Goal: Communication & Community: Answer question/provide support

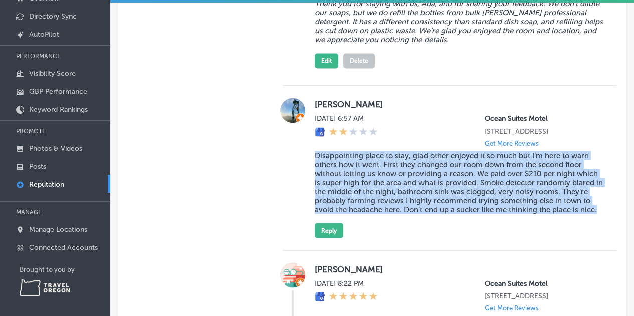
scroll to position [802, 0]
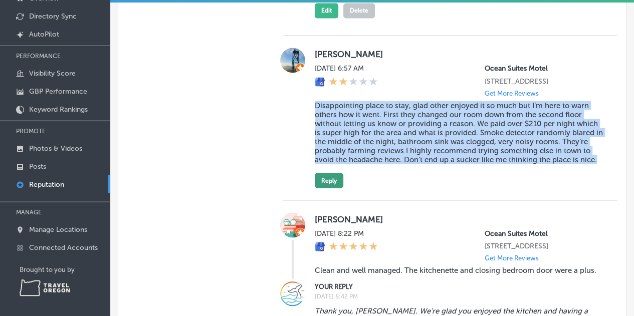
click at [329, 188] on button "Reply" at bounding box center [329, 180] width 29 height 15
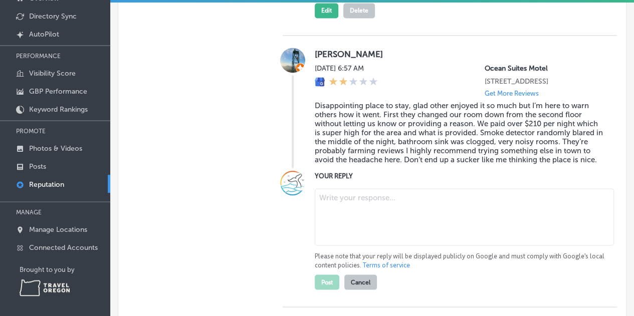
click at [348, 213] on textarea at bounding box center [464, 216] width 299 height 57
paste textarea "We’re disappointed to read your review. Before arrival, we called and left a vo…"
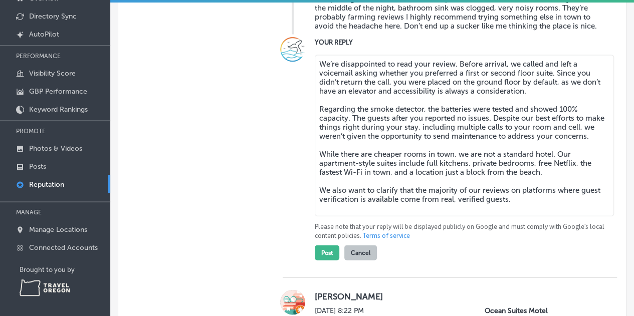
scroll to position [986, 0]
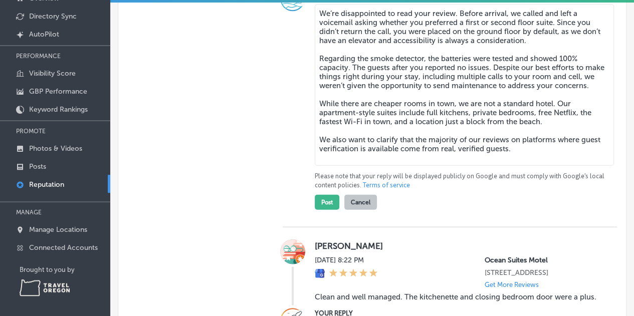
click at [508, 151] on textarea "We’re disappointed to read your review. Before arrival, we called and left a vo…" at bounding box center [464, 85] width 299 height 161
drag, startPoint x: 526, startPoint y: 161, endPoint x: 312, endPoint y: 25, distance: 253.8
click at [315, 25] on textarea "We’re disappointed to read your review. Before arrival, we called and left a vo…" at bounding box center [464, 85] width 299 height 161
click at [526, 161] on textarea "We’re disappointed to read your review. Before arrival, we called and left a vo…" at bounding box center [464, 85] width 299 height 161
drag, startPoint x: 535, startPoint y: 162, endPoint x: 336, endPoint y: 127, distance: 202.6
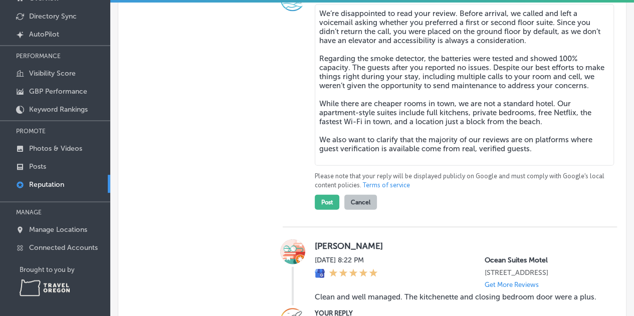
click at [336, 127] on textarea "We’re disappointed to read your review. Before arrival, we called and left a vo…" at bounding box center [464, 85] width 299 height 161
click at [475, 156] on textarea "We’re disappointed to read your review. Before arrival, we called and left a vo…" at bounding box center [464, 85] width 299 height 161
drag, startPoint x: 530, startPoint y: 161, endPoint x: 294, endPoint y: 27, distance: 271.4
click at [294, 27] on div "YOUR REPLY We’re disappointed to read your review. Before arrival, we called an…" at bounding box center [450, 98] width 334 height 224
paste textarea "come from verified guests on platforms that provide guest verification. While s…"
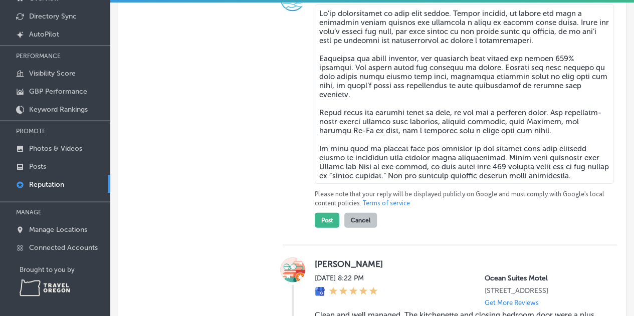
scroll to position [936, 0]
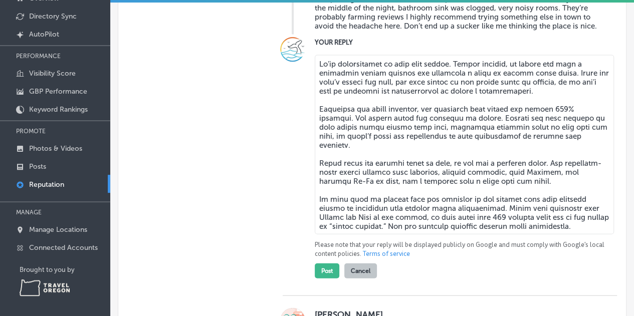
click at [509, 131] on textarea at bounding box center [464, 144] width 299 height 179
drag, startPoint x: 516, startPoint y: 131, endPoint x: 489, endPoint y: 130, distance: 27.6
click at [489, 130] on textarea at bounding box center [464, 144] width 299 height 179
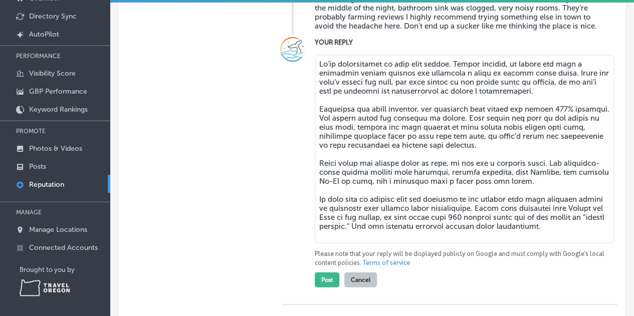
click at [596, 139] on textarea at bounding box center [464, 149] width 299 height 188
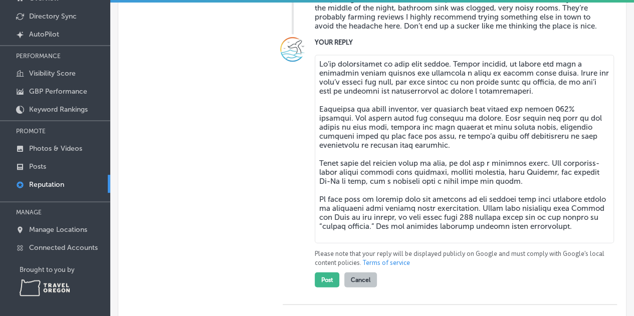
click at [491, 160] on textarea at bounding box center [464, 149] width 299 height 188
click at [547, 193] on textarea at bounding box center [464, 149] width 299 height 188
drag, startPoint x: 574, startPoint y: 238, endPoint x: 311, endPoint y: 77, distance: 308.4
click at [311, 77] on div "YOUR REPLY Please note that your reply will be displayed publicly on Google and…" at bounding box center [450, 162] width 334 height 251
type textarea "Lo’ip dolorsitamet co adip elit seddoe. Tempor incidid, ut labore etd magn a en…"
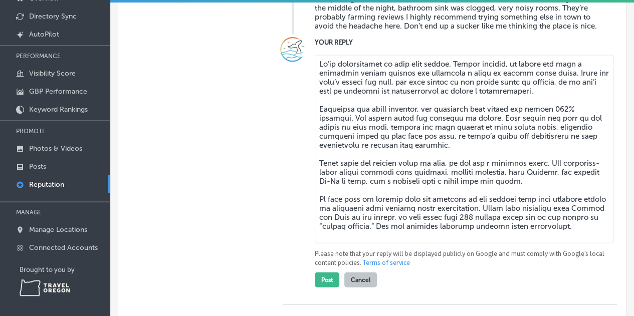
click at [291, 225] on div at bounding box center [293, 162] width 20 height 251
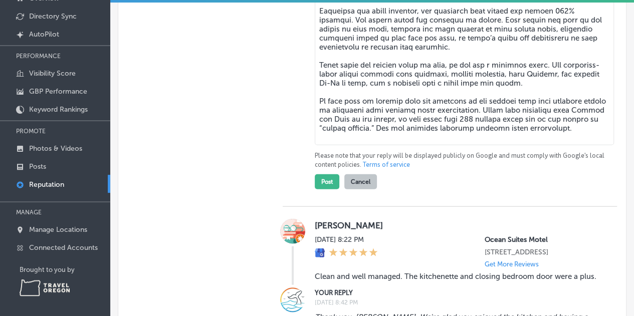
scroll to position [1036, 0]
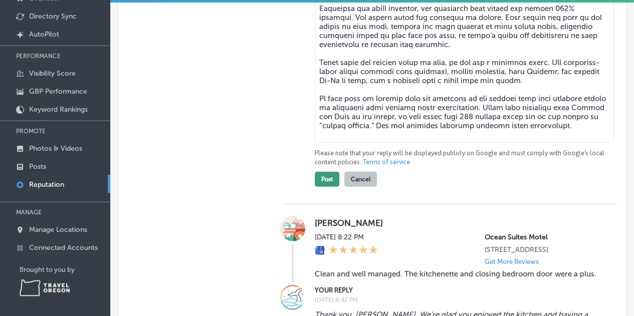
click at [324, 187] on button "Post" at bounding box center [327, 179] width 25 height 15
type textarea "x"
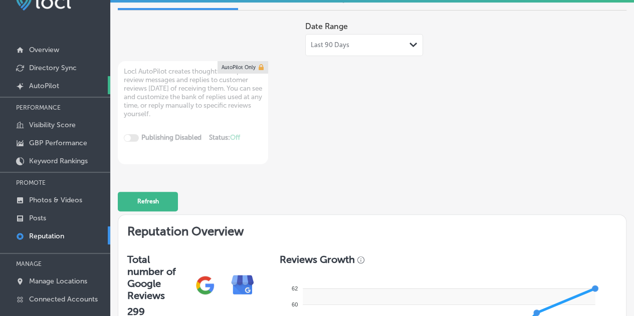
scroll to position [0, 0]
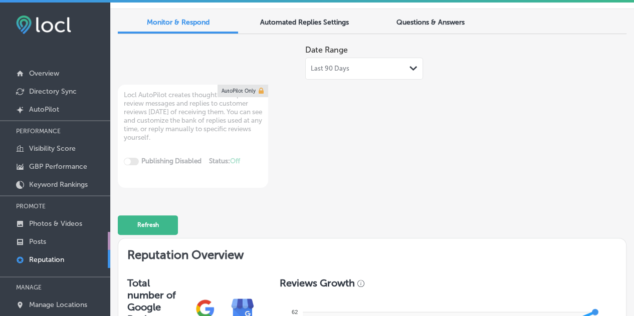
click at [40, 239] on p "Posts" at bounding box center [37, 242] width 17 height 9
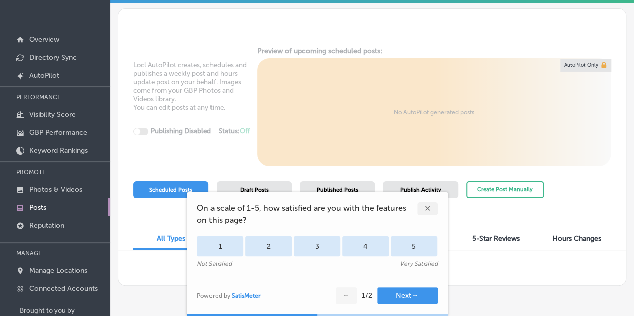
scroll to position [50, 0]
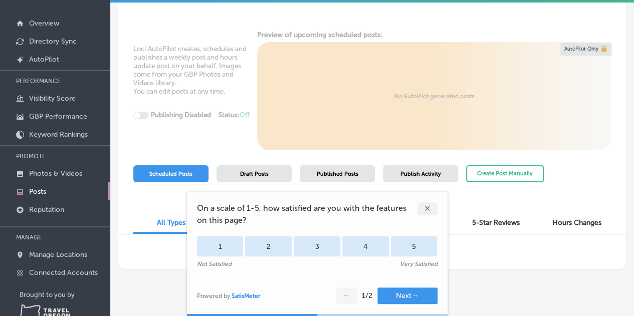
click at [430, 208] on div "✕" at bounding box center [428, 209] width 20 height 13
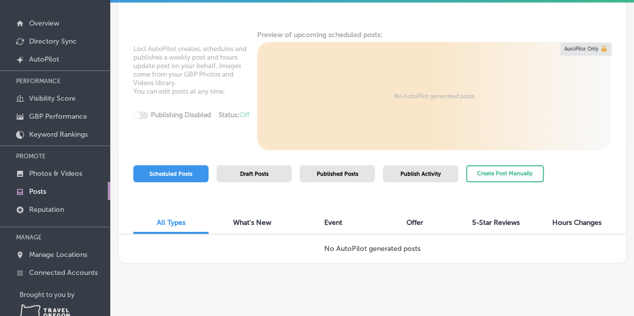
scroll to position [75, 0]
